Goal: Information Seeking & Learning: Understand process/instructions

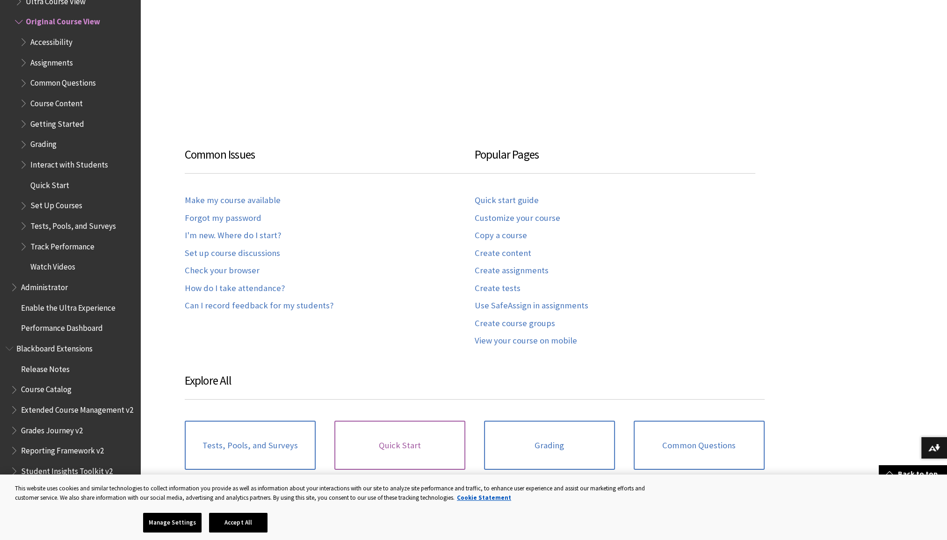
scroll to position [421, 0]
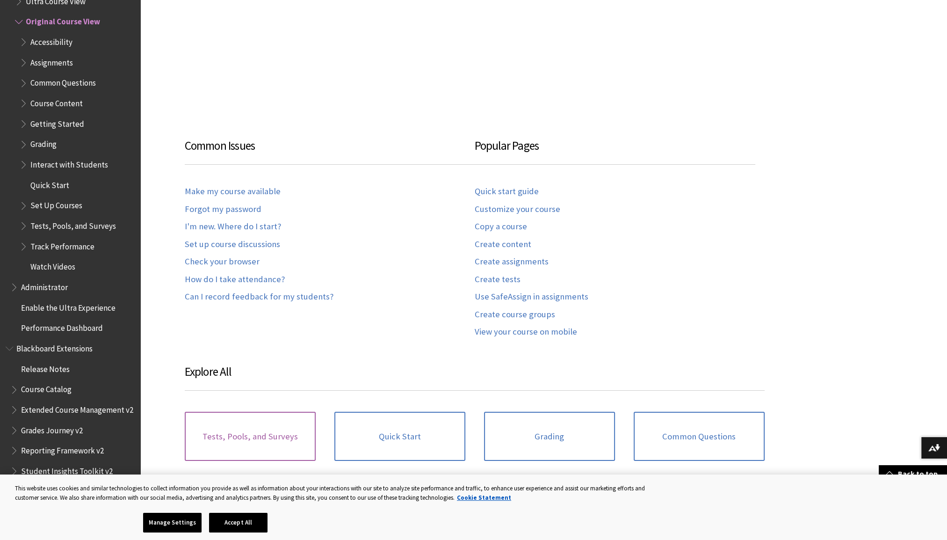
click at [252, 431] on link "Tests, Pools, and Surveys" at bounding box center [250, 437] width 131 height 50
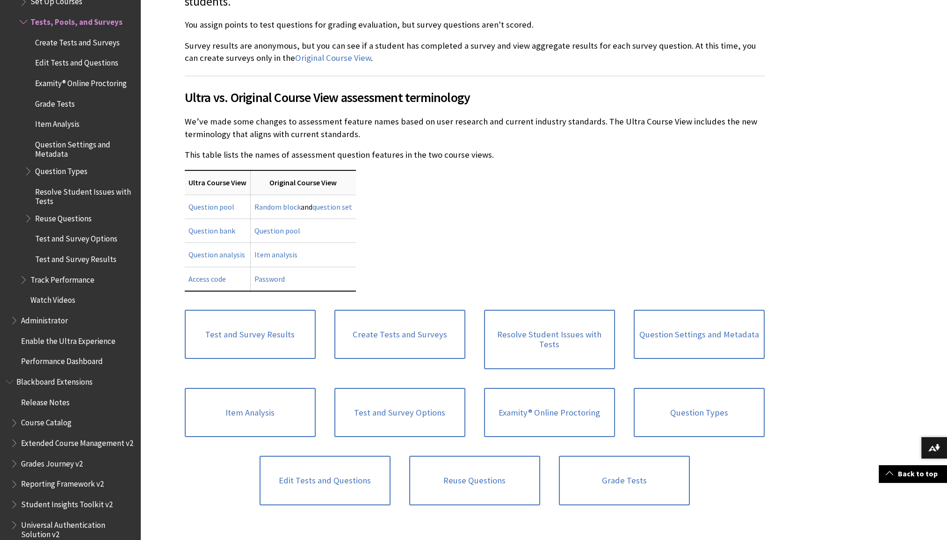
scroll to position [327, 0]
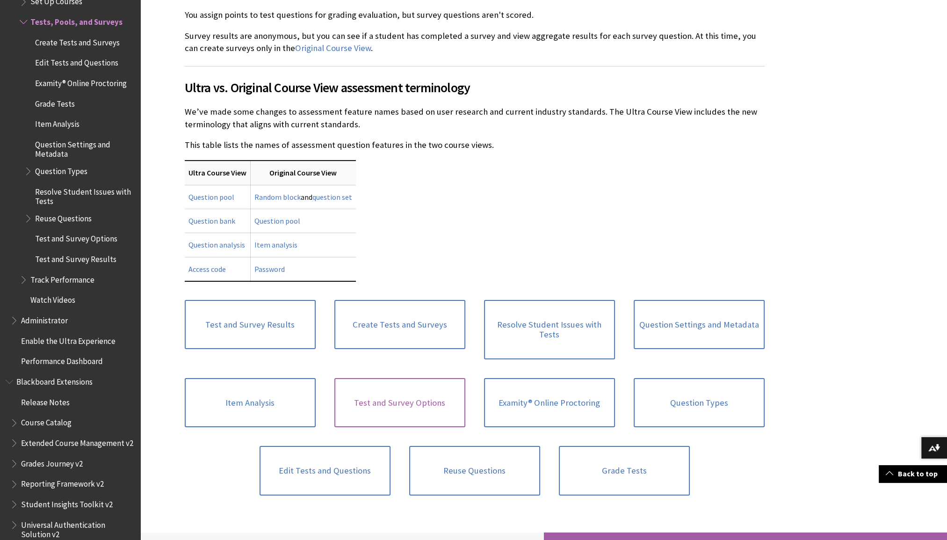
click at [404, 403] on link "Test and Survey Options" at bounding box center [399, 403] width 131 height 50
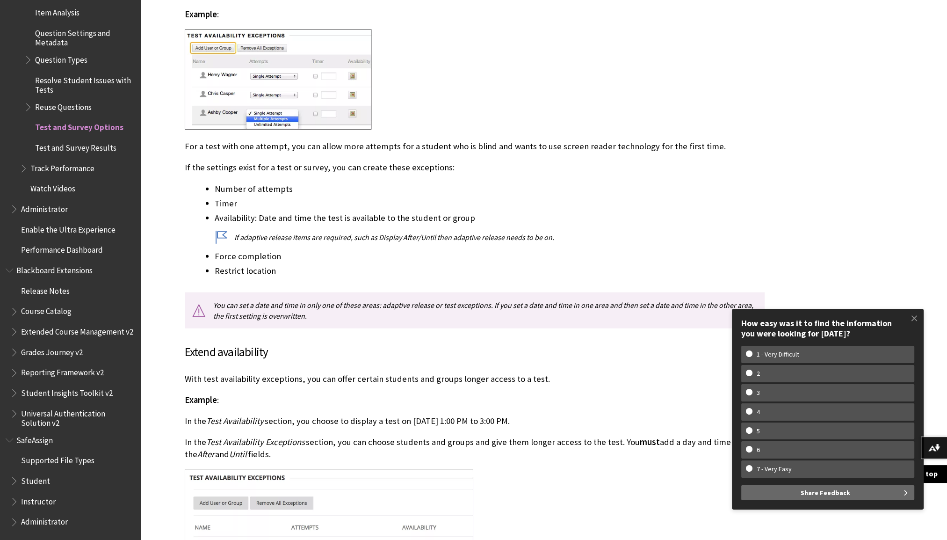
scroll to position [2994, 0]
